Goal: Transaction & Acquisition: Download file/media

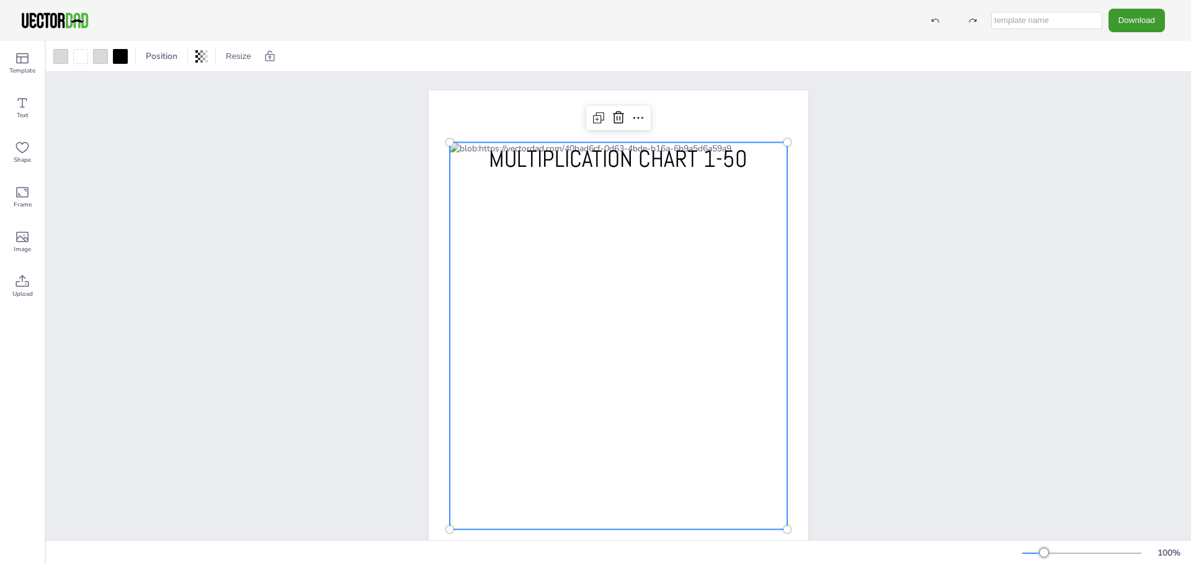
click at [525, 203] on div at bounding box center [618, 336] width 337 height 387
click at [510, 200] on div at bounding box center [618, 336] width 337 height 387
click at [540, 202] on div at bounding box center [618, 336] width 337 height 387
drag, startPoint x: 540, startPoint y: 214, endPoint x: 541, endPoint y: 221, distance: 7.5
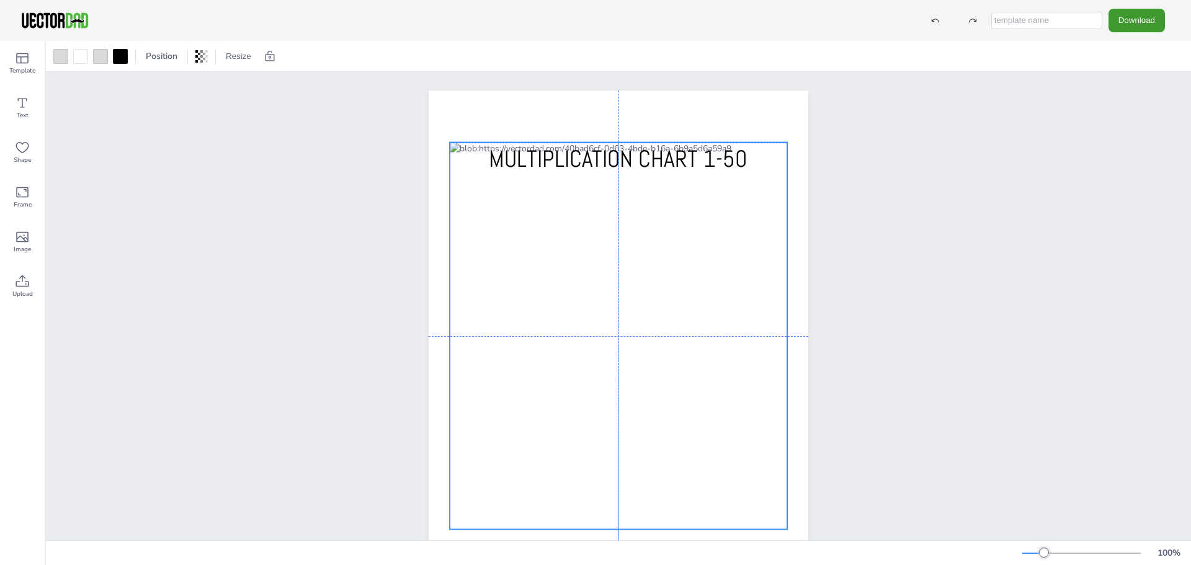
click at [541, 220] on div at bounding box center [618, 336] width 337 height 387
drag, startPoint x: 541, startPoint y: 221, endPoint x: 545, endPoint y: 213, distance: 9.2
click at [545, 213] on div at bounding box center [621, 336] width 337 height 387
click at [510, 283] on div at bounding box center [621, 336] width 337 height 387
click at [504, 288] on div at bounding box center [621, 336] width 337 height 387
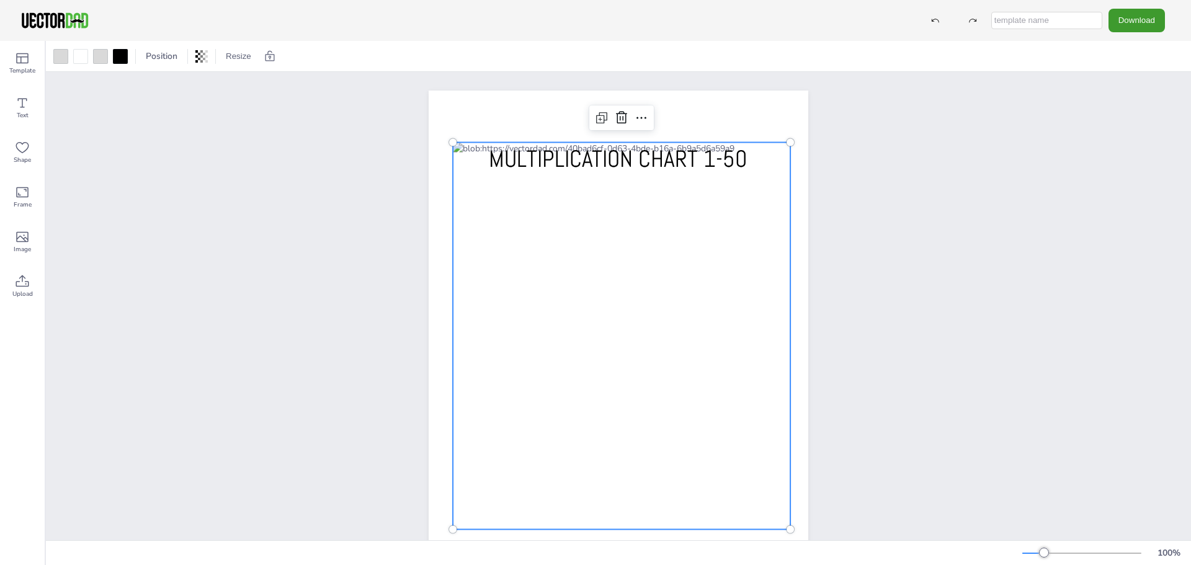
click at [504, 288] on div at bounding box center [621, 336] width 337 height 387
click at [501, 288] on div at bounding box center [621, 336] width 337 height 387
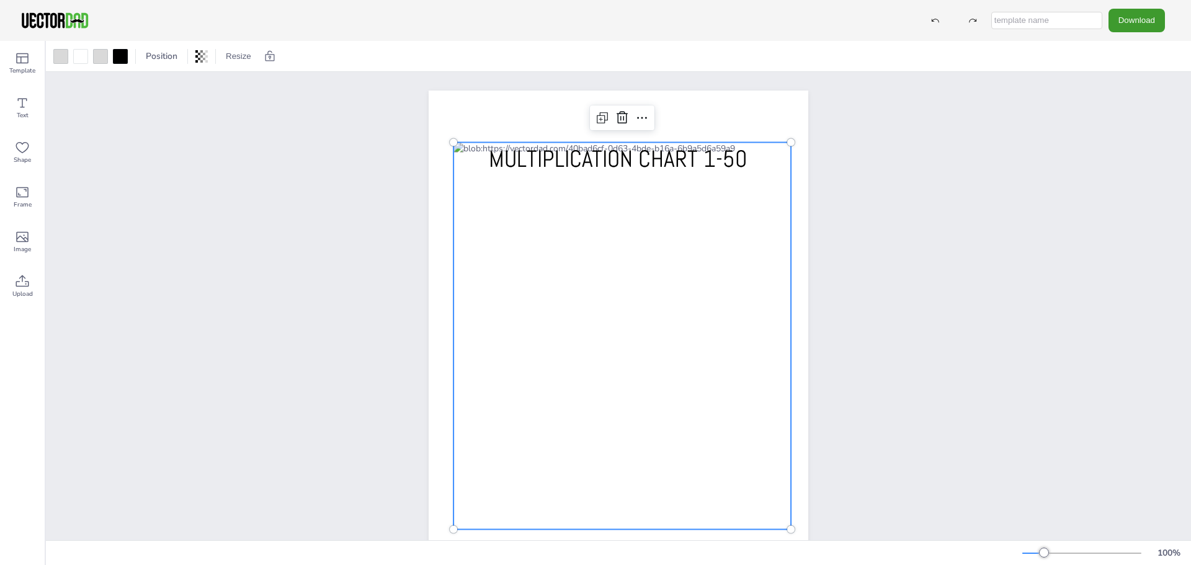
click at [501, 288] on div at bounding box center [621, 336] width 337 height 387
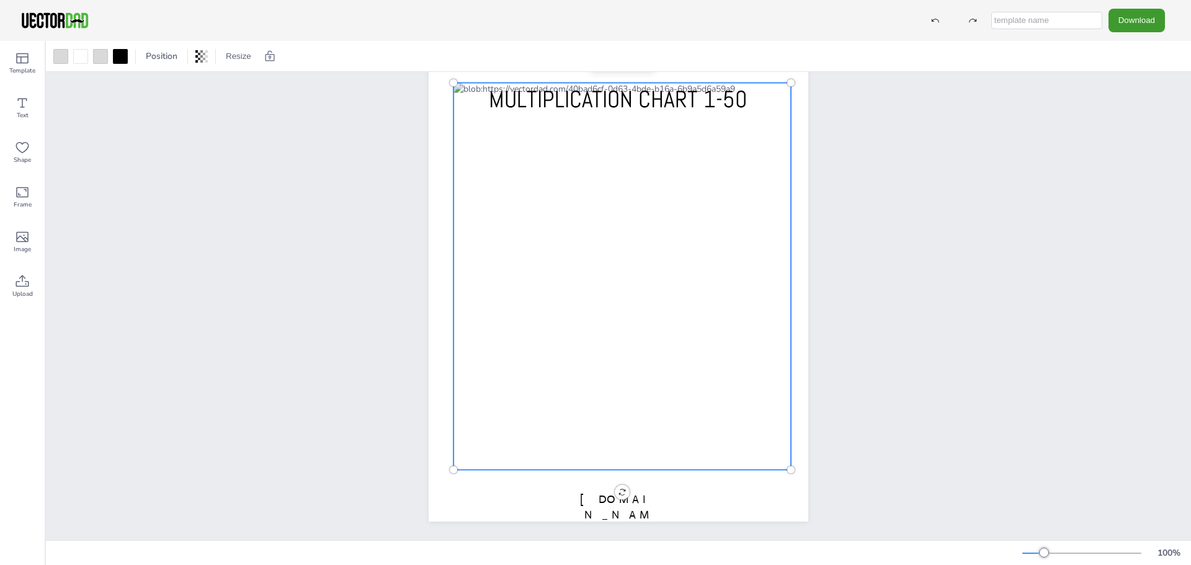
scroll to position [69, 0]
click at [1148, 22] on button "Download" at bounding box center [1136, 20] width 56 height 23
click at [1128, 97] on li "JPG" at bounding box center [1140, 100] width 102 height 25
